Goal: Information Seeking & Learning: Check status

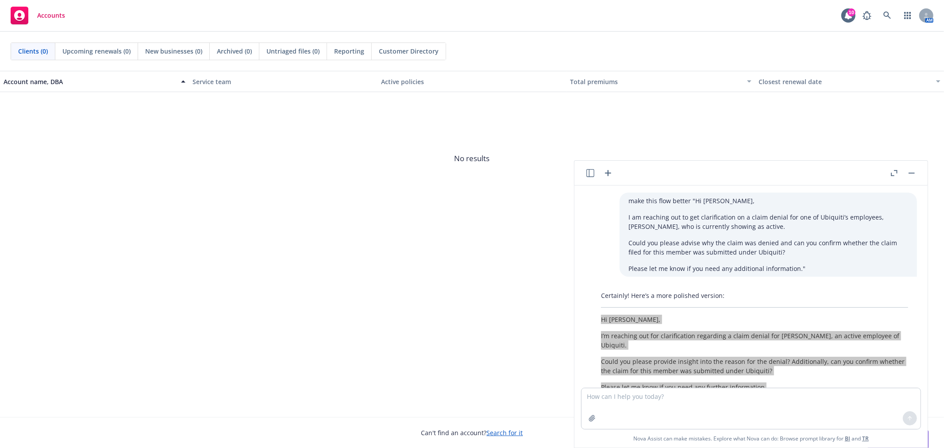
scroll to position [54, 0]
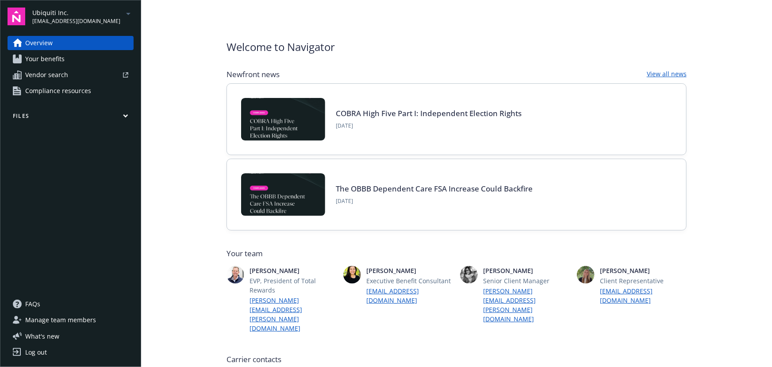
scroll to position [5, 0]
